Goal: Task Accomplishment & Management: Use online tool/utility

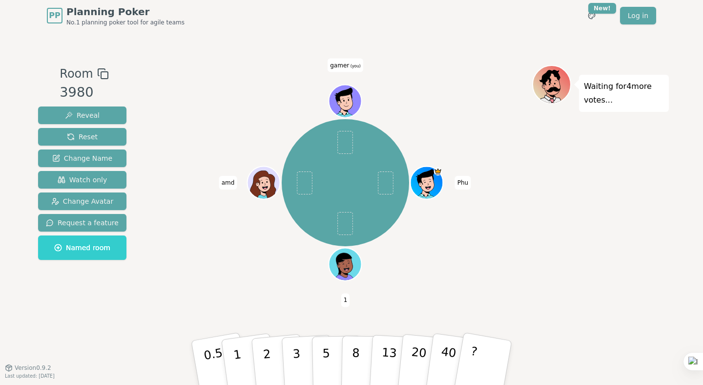
drag, startPoint x: 583, startPoint y: 85, endPoint x: 621, endPoint y: 99, distance: 40.2
click at [621, 99] on div "Waiting for 4 more votes..." at bounding box center [624, 93] width 90 height 37
click at [593, 88] on p "Waiting for 4 more votes..." at bounding box center [624, 93] width 80 height 27
drag, startPoint x: 587, startPoint y: 88, endPoint x: 634, endPoint y: 109, distance: 52.0
click at [634, 109] on div "Waiting for 4 more votes..." at bounding box center [624, 93] width 90 height 37
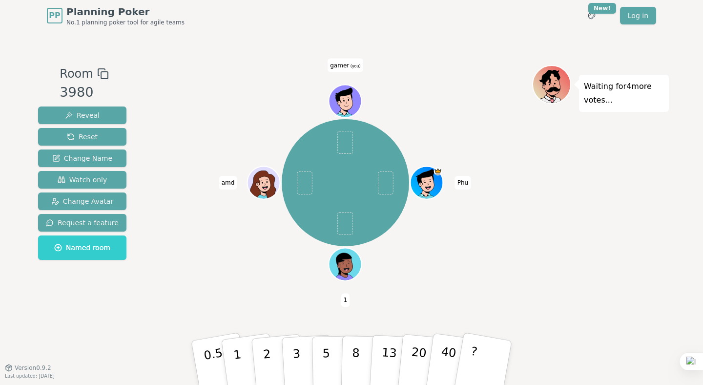
click at [628, 105] on div at bounding box center [628, 105] width 0 height 0
click at [592, 91] on p "Waiting for 4 more votes..." at bounding box center [624, 93] width 80 height 27
drag, startPoint x: 584, startPoint y: 85, endPoint x: 627, endPoint y: 98, distance: 44.3
click at [627, 98] on p "Waiting for 4 more votes..." at bounding box center [624, 93] width 80 height 27
click at [583, 60] on div "Room 3980 Reveal Reset Change Name Watch only Change Avatar Request a feature N…" at bounding box center [351, 199] width 635 height 336
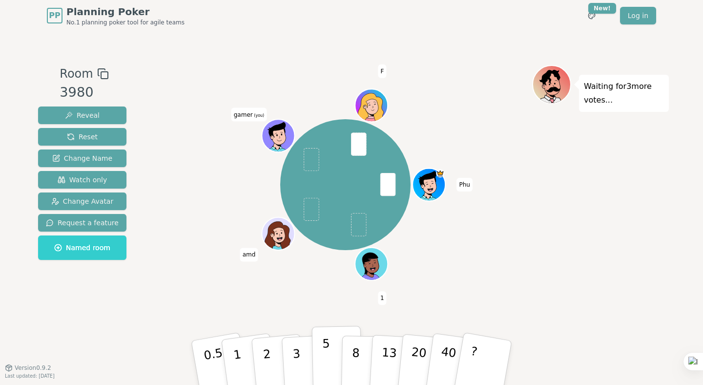
click at [319, 363] on button "5" at bounding box center [337, 363] width 50 height 74
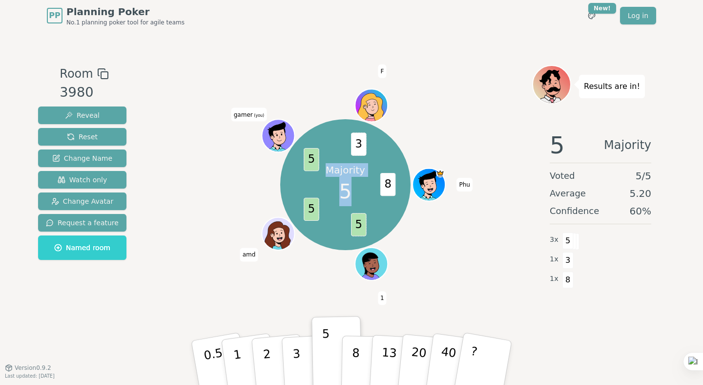
drag, startPoint x: 220, startPoint y: 67, endPoint x: 470, endPoint y: 287, distance: 332.5
click at [469, 284] on div "Majority 5 8 5 5 5 3 Phu 1 amd gamer (you) F" at bounding box center [345, 199] width 373 height 269
click at [477, 244] on div "Majority 5 8 5 5 5 3 Phu 1 amd gamer (you) F" at bounding box center [345, 185] width 373 height 204
drag, startPoint x: 490, startPoint y: 279, endPoint x: 255, endPoint y: 80, distance: 307.6
click at [255, 80] on div "Majority 5 8 5 5 5 3 Phu 1 amd gamer (you) F" at bounding box center [345, 199] width 373 height 269
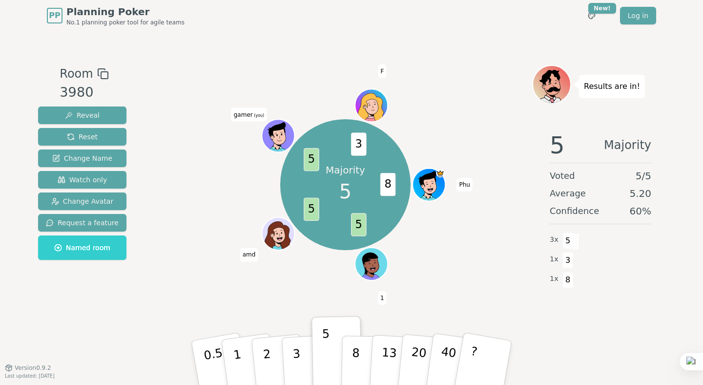
click at [217, 66] on div at bounding box center [345, 74] width 373 height 18
drag, startPoint x: 199, startPoint y: 58, endPoint x: 465, endPoint y: 292, distance: 354.2
click at [465, 292] on div "Room 3980 Reveal Reset Change Name Watch only Change Avatar Request a feature N…" at bounding box center [351, 199] width 635 height 336
click at [492, 80] on div at bounding box center [345, 74] width 373 height 18
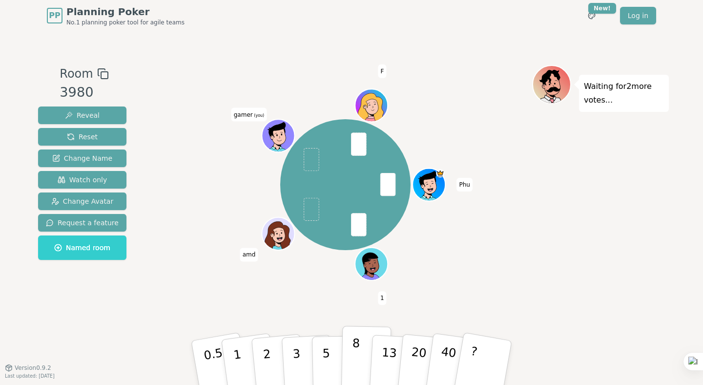
click at [354, 348] on p "8" at bounding box center [355, 362] width 8 height 53
drag, startPoint x: 584, startPoint y: 89, endPoint x: 621, endPoint y: 113, distance: 44.6
click at [620, 111] on div "Waiting for amd 's vote..." at bounding box center [624, 93] width 90 height 37
click at [582, 112] on div "Waiting for amd 's vote..." at bounding box center [600, 199] width 137 height 269
drag, startPoint x: 578, startPoint y: 86, endPoint x: 610, endPoint y: 105, distance: 37.4
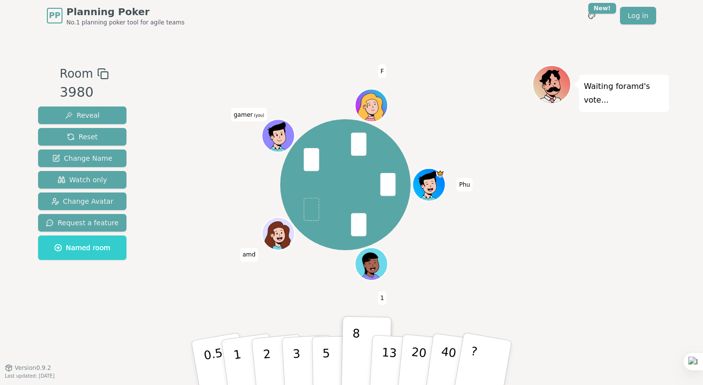
click at [610, 103] on div "Waiting for amd 's vote..." at bounding box center [624, 93] width 90 height 37
click at [592, 93] on p "Waiting for amd 's vote..." at bounding box center [624, 93] width 80 height 27
drag, startPoint x: 582, startPoint y: 78, endPoint x: 610, endPoint y: 103, distance: 37.7
click at [610, 103] on div "Waiting for amd 's vote..." at bounding box center [624, 93] width 90 height 37
click at [610, 103] on p "Waiting for amd 's vote..." at bounding box center [624, 93] width 80 height 27
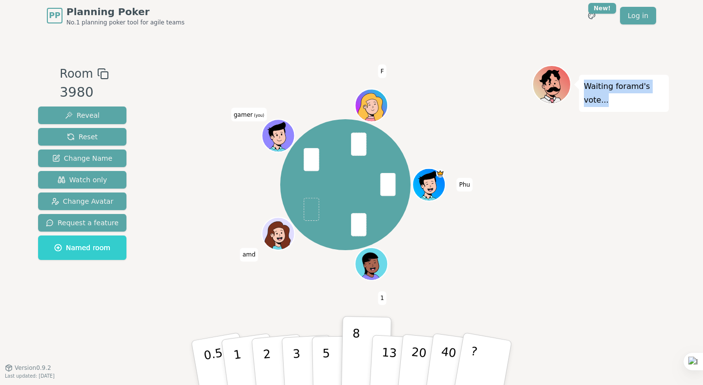
drag, startPoint x: 584, startPoint y: 86, endPoint x: 611, endPoint y: 102, distance: 31.5
click at [610, 101] on p "Waiting for amd 's vote..." at bounding box center [624, 93] width 80 height 27
click at [563, 125] on div "Waiting for amd 's vote..." at bounding box center [600, 199] width 137 height 269
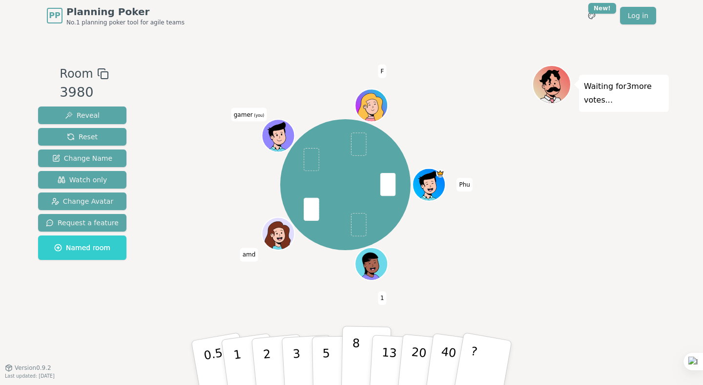
click at [356, 353] on p "8" at bounding box center [355, 362] width 8 height 53
click at [391, 356] on p "13" at bounding box center [389, 362] width 18 height 54
drag, startPoint x: 238, startPoint y: 52, endPoint x: 485, endPoint y: 280, distance: 336.5
click at [485, 280] on div "Room 3980 Reveal Reset Change Name Watch only Change Avatar Request a feature N…" at bounding box center [351, 199] width 635 height 336
click at [496, 253] on div "Phu 1 amd gamer (you) F" at bounding box center [345, 185] width 373 height 204
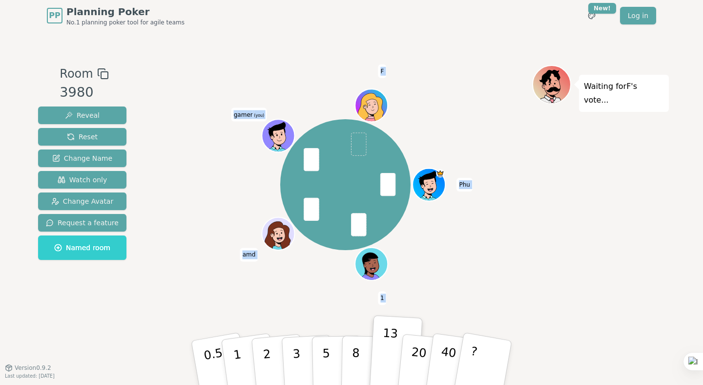
drag, startPoint x: 533, startPoint y: 269, endPoint x: 258, endPoint y: 84, distance: 330.7
click at [258, 84] on div "Room 3980 Reveal Reset Change Name Watch only Change Avatar Request a feature N…" at bounding box center [351, 199] width 635 height 269
click at [318, 69] on div at bounding box center [345, 74] width 373 height 18
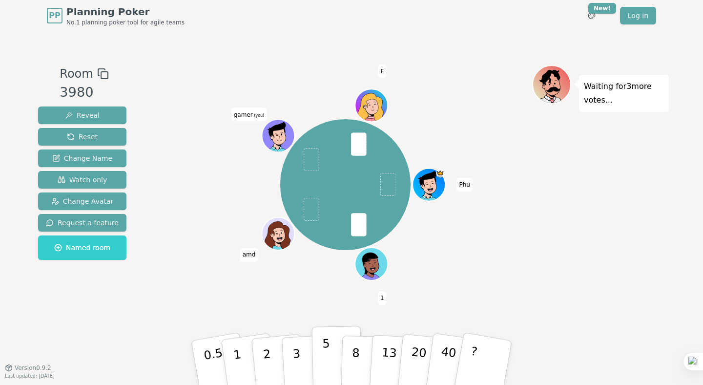
click at [328, 352] on p "5" at bounding box center [326, 362] width 8 height 53
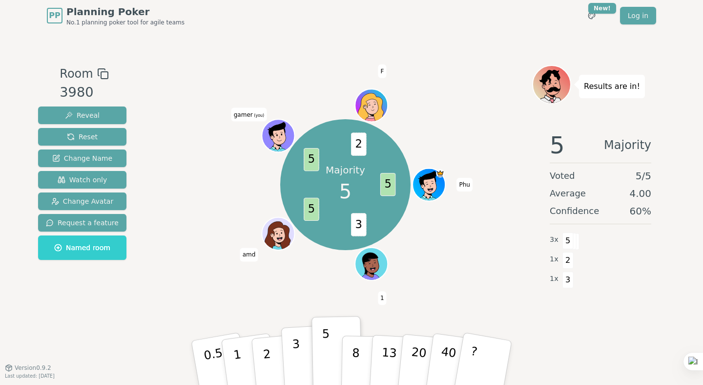
click at [298, 350] on p "3" at bounding box center [297, 363] width 11 height 53
